Goal: Task Accomplishment & Management: Manage account settings

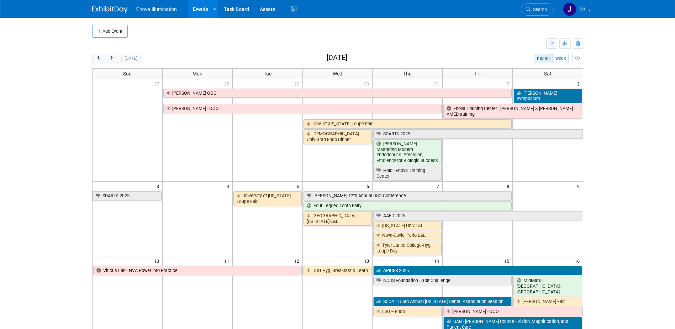
drag, startPoint x: 545, startPoint y: 9, endPoint x: 532, endPoint y: 12, distance: 13.3
click at [545, 8] on span "Search" at bounding box center [539, 9] width 16 height 5
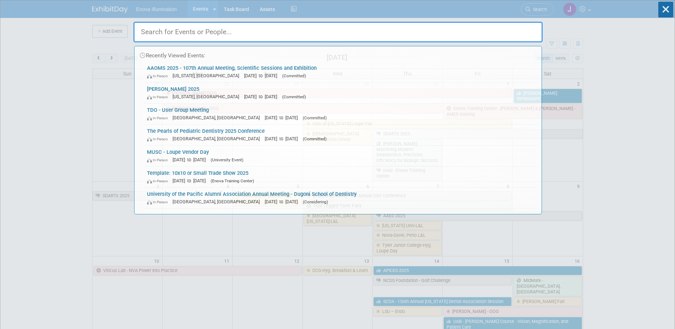
click at [474, 27] on input "text" at bounding box center [337, 32] width 409 height 21
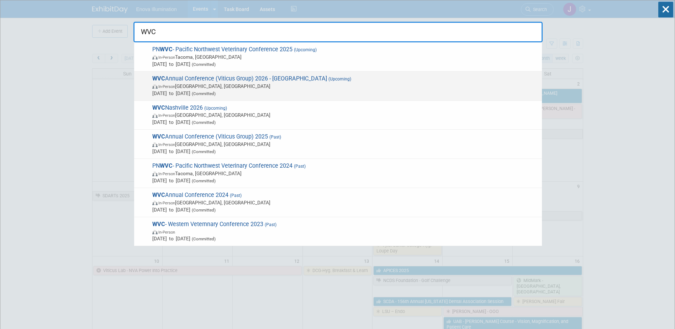
type input "WVC"
click at [215, 79] on span "WVC Annual Conference (Viticus Group) 2026 - [GEOGRAPHIC_DATA] (Upcoming) In-Pe…" at bounding box center [344, 86] width 388 height 22
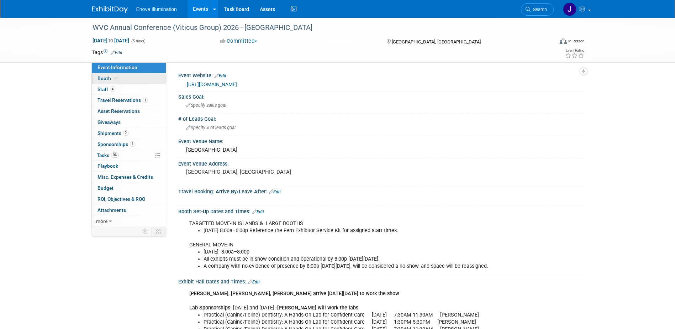
click at [130, 79] on link "Booth" at bounding box center [129, 78] width 74 height 11
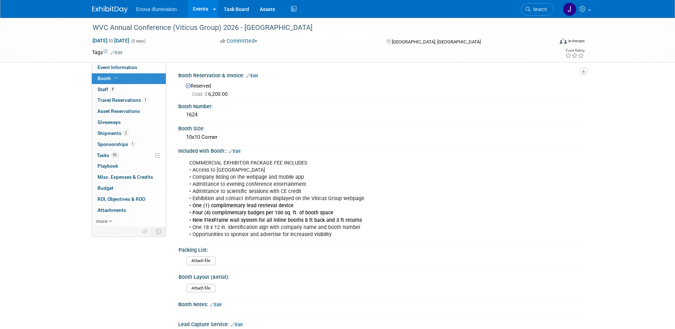
click at [257, 74] on link "Edit" at bounding box center [252, 75] width 12 height 5
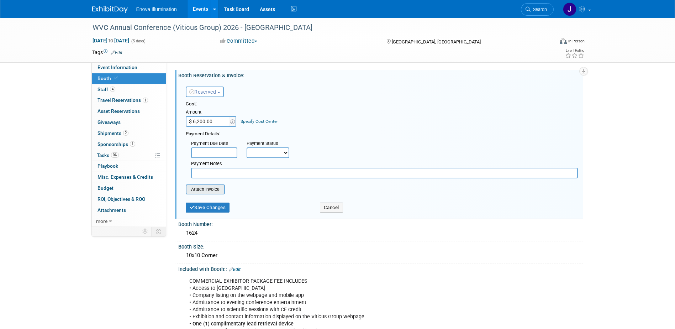
click at [213, 190] on input "file" at bounding box center [182, 189] width 85 height 9
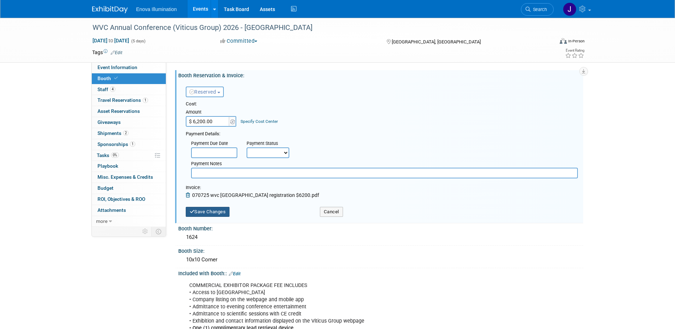
click at [207, 214] on button "Save Changes" at bounding box center [208, 212] width 44 height 10
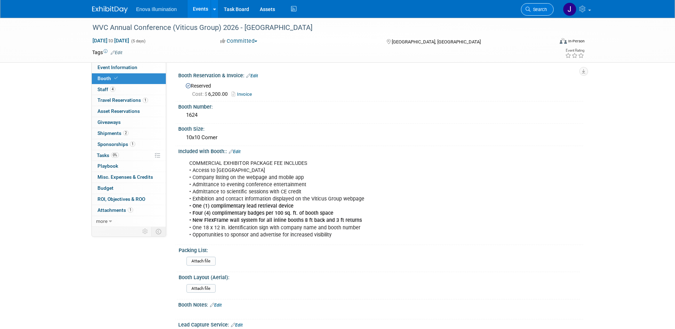
click at [535, 14] on link "Search" at bounding box center [537, 9] width 33 height 12
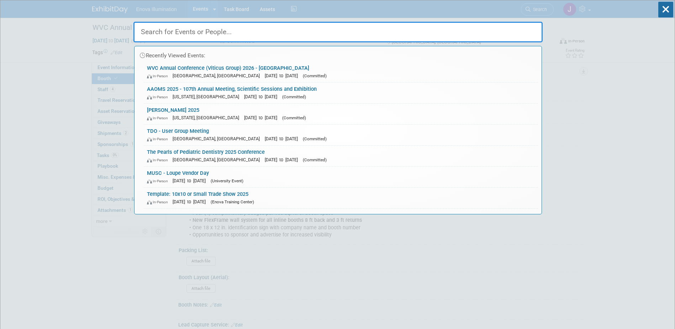
click at [504, 27] on input "text" at bounding box center [337, 32] width 409 height 21
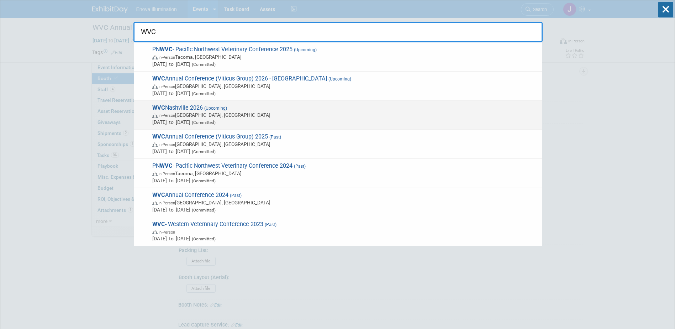
type input "WVC"
click at [236, 107] on span "WVC Nashville 2026 (Upcoming) In-Person Nashville, TN Aug 16, 2026 to Aug 18, 2…" at bounding box center [344, 115] width 388 height 22
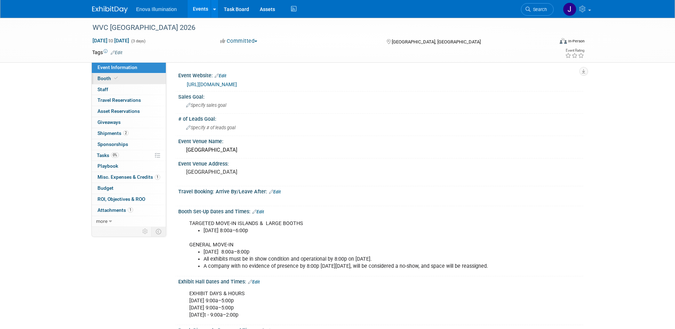
click at [140, 77] on link "Booth" at bounding box center [129, 78] width 74 height 11
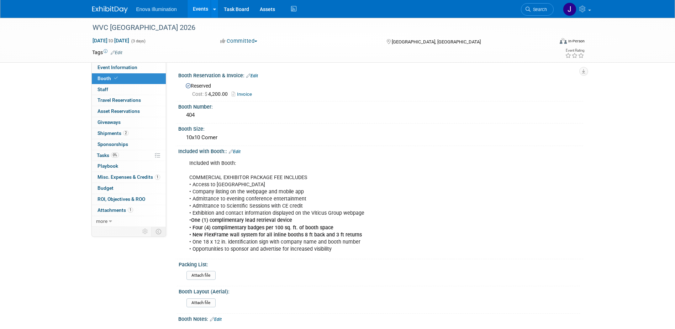
click at [242, 93] on link "Invoice" at bounding box center [244, 93] width 24 height 5
click at [128, 179] on span "Misc. Expenses & Credits 1" at bounding box center [129, 177] width 63 height 6
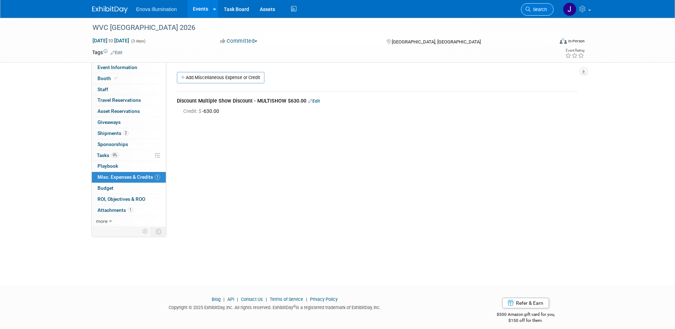
click at [539, 8] on span "Search" at bounding box center [539, 9] width 16 height 5
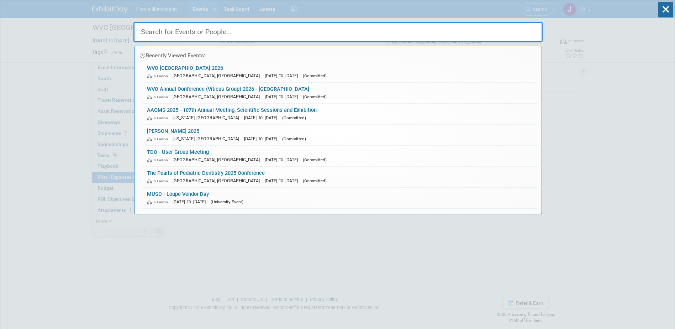
click at [194, 33] on input "text" at bounding box center [337, 32] width 409 height 21
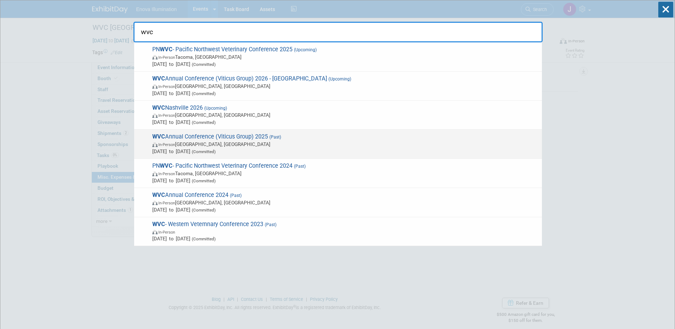
type input "wvc"
click at [181, 140] on span "WVC Annual Conference (Viticus Group) 2025 (Past) In-Person Las Vegas, NV Mar 2…" at bounding box center [344, 144] width 388 height 22
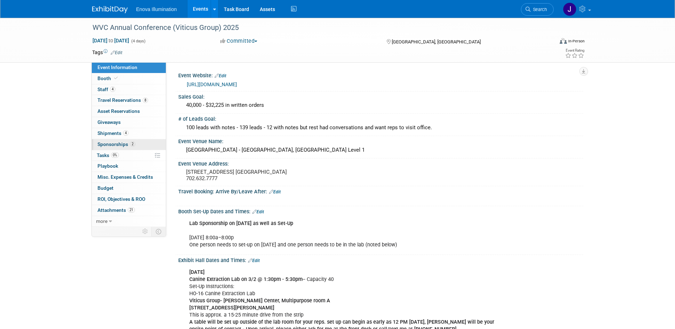
click at [110, 144] on span "Sponsorships 2" at bounding box center [117, 144] width 38 height 6
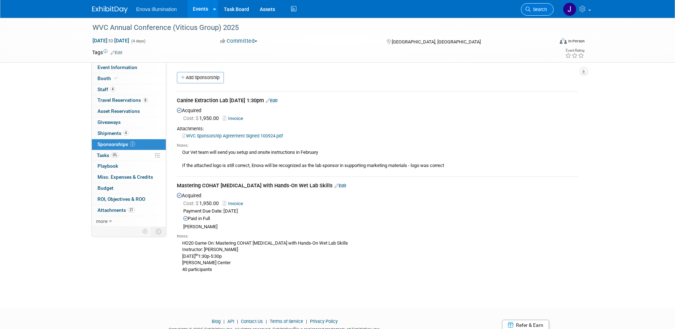
click at [544, 5] on link "Search" at bounding box center [537, 9] width 33 height 12
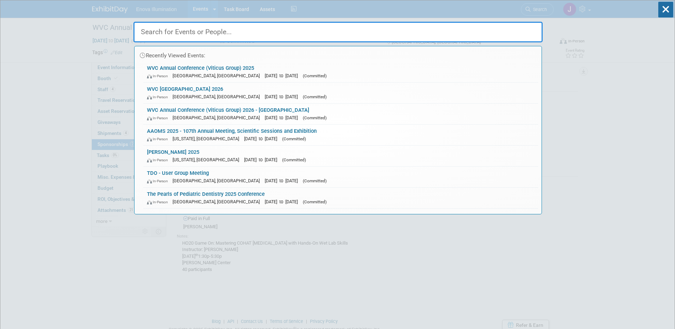
click at [396, 32] on input "text" at bounding box center [337, 32] width 409 height 21
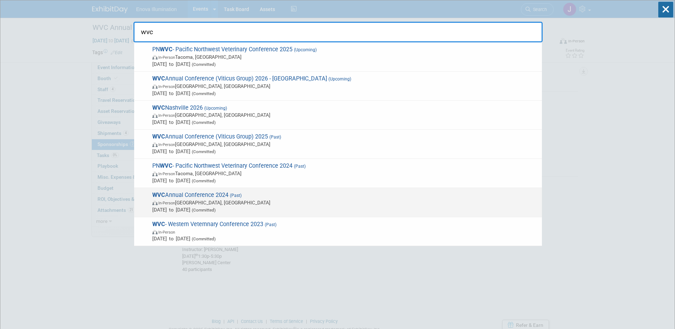
type input "wvc"
click at [191, 197] on span "WVC Annual Conference 2024 (Past) In-Person Las Vegas, NV Feb 18, 2024 to Feb 2…" at bounding box center [344, 202] width 388 height 22
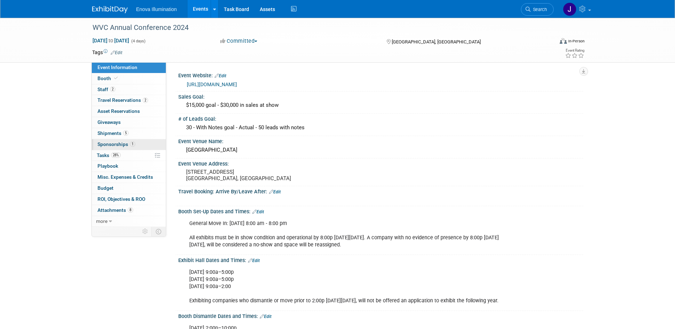
click at [114, 143] on span "Sponsorships 1" at bounding box center [117, 144] width 38 height 6
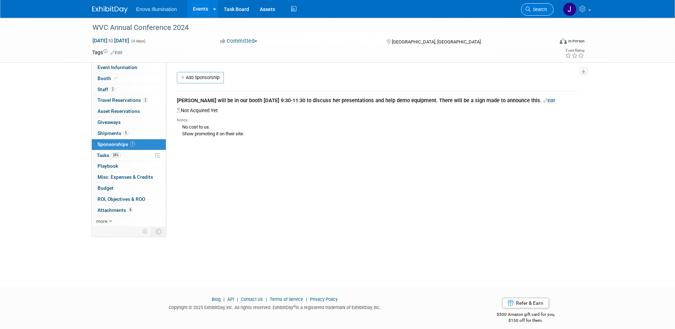
click at [542, 9] on span "Search" at bounding box center [539, 9] width 16 height 5
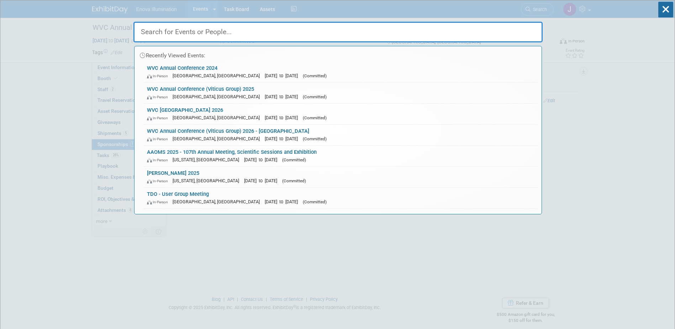
click at [464, 24] on input "text" at bounding box center [337, 32] width 409 height 21
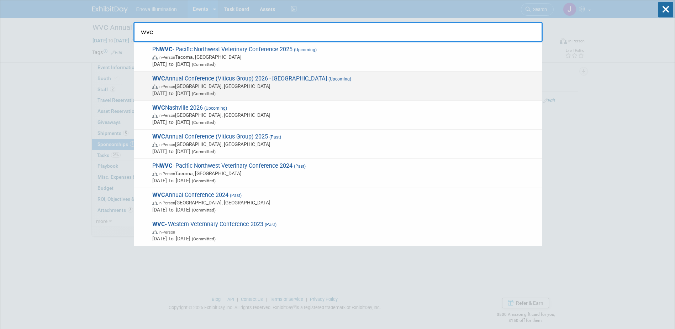
type input "wvc"
click at [189, 94] on span "Feb 14, 2026 to Feb 18, 2026 (Committed)" at bounding box center [345, 93] width 386 height 7
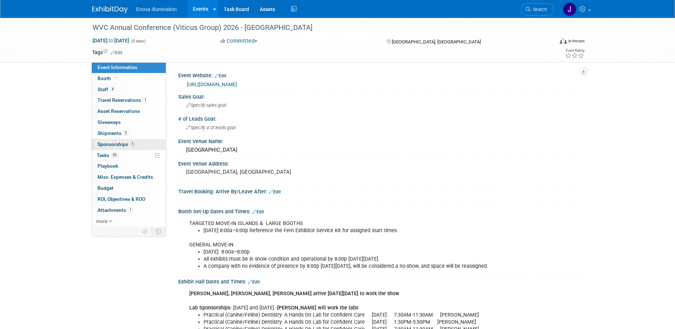
click at [108, 142] on span "Sponsorships 1" at bounding box center [117, 144] width 38 height 6
